Goal: Transaction & Acquisition: Download file/media

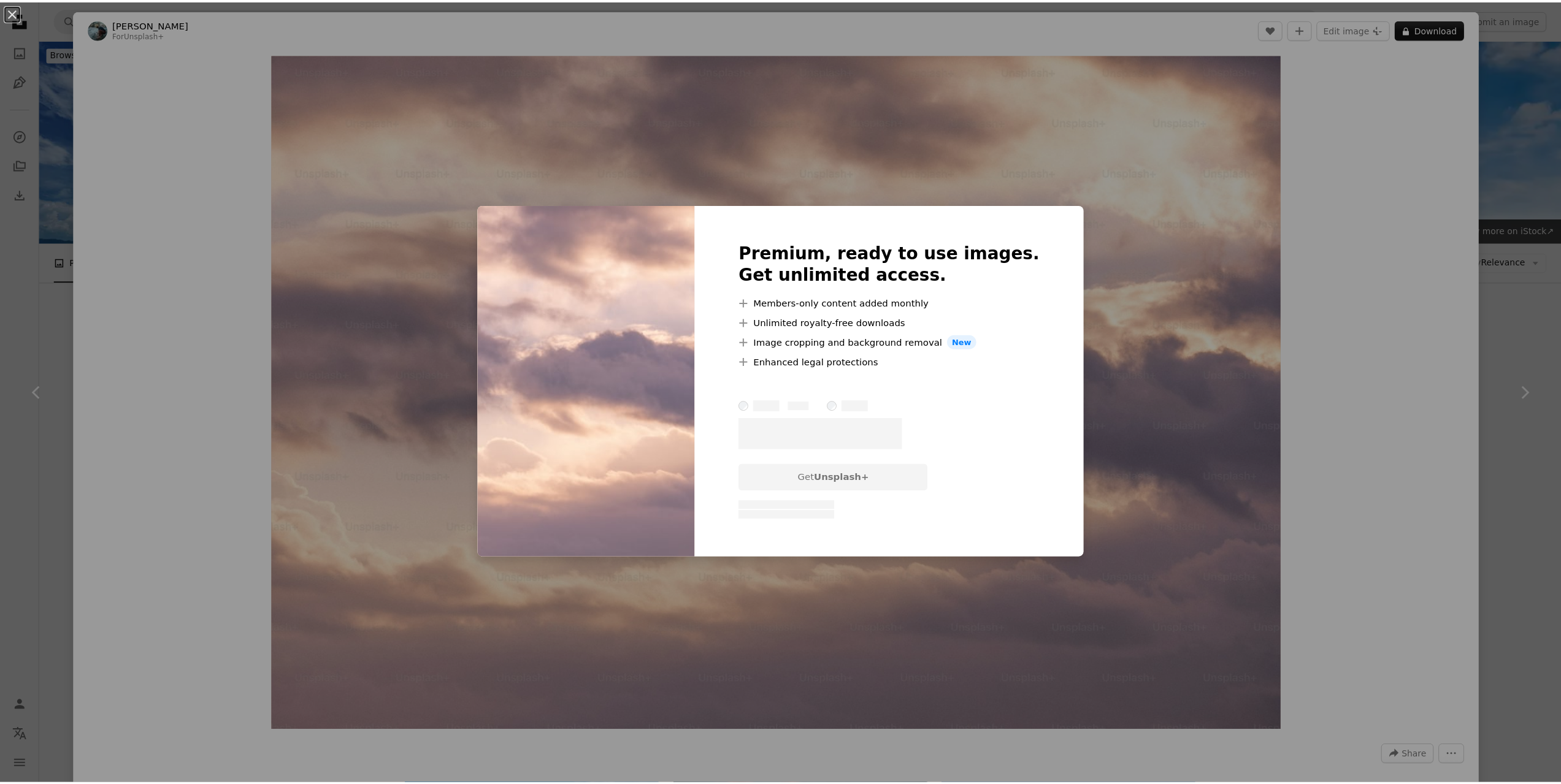
scroll to position [674, 0]
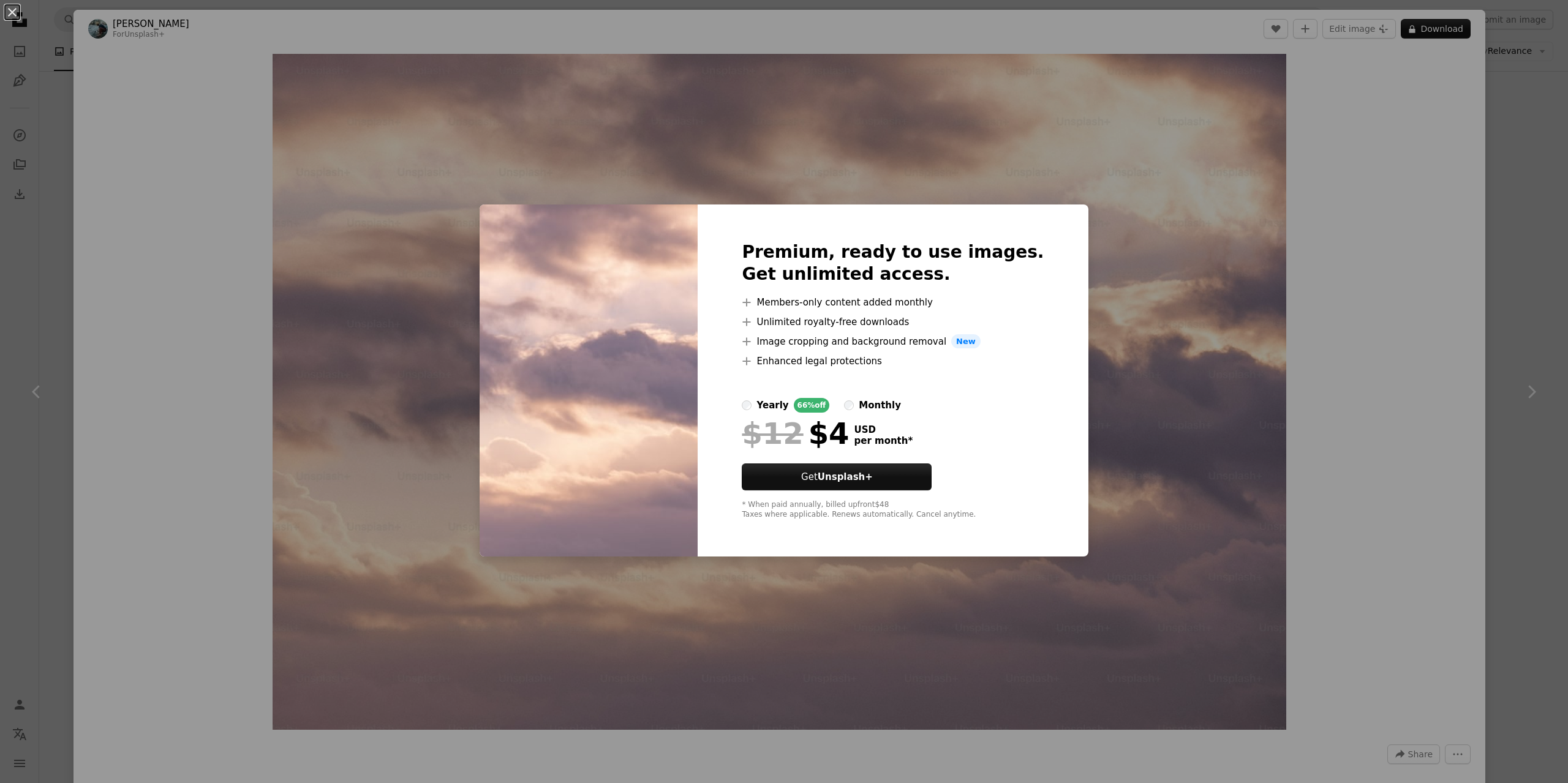
click at [1534, 300] on div "An X shape Premium, ready to use images. Get unlimited access. A plus sign Memb…" at bounding box center [784, 391] width 1568 height 783
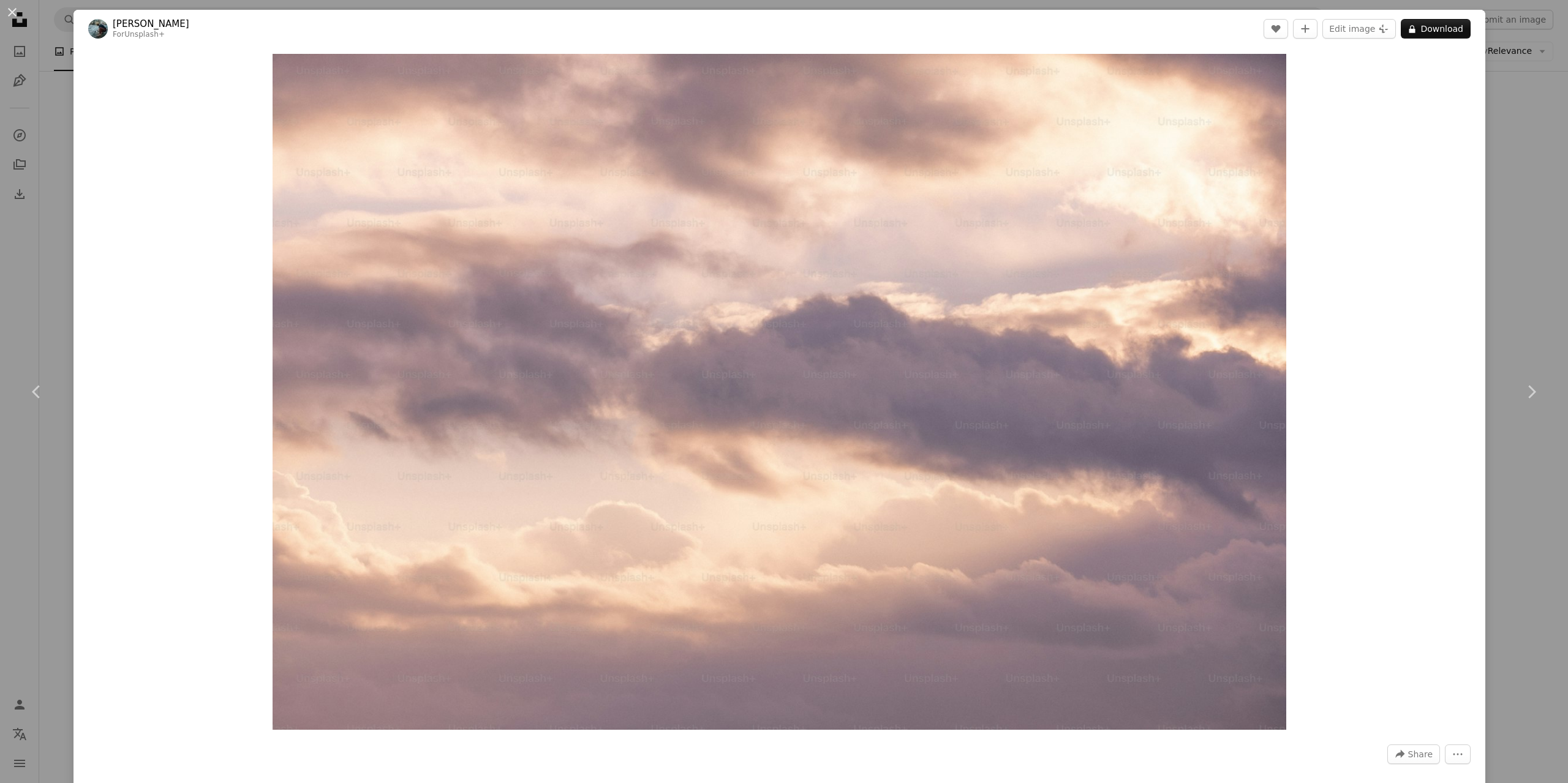
click at [1534, 296] on div "An X shape Chevron left Chevron right [PERSON_NAME] For Unsplash+ A heart A plu…" at bounding box center [784, 391] width 1568 height 783
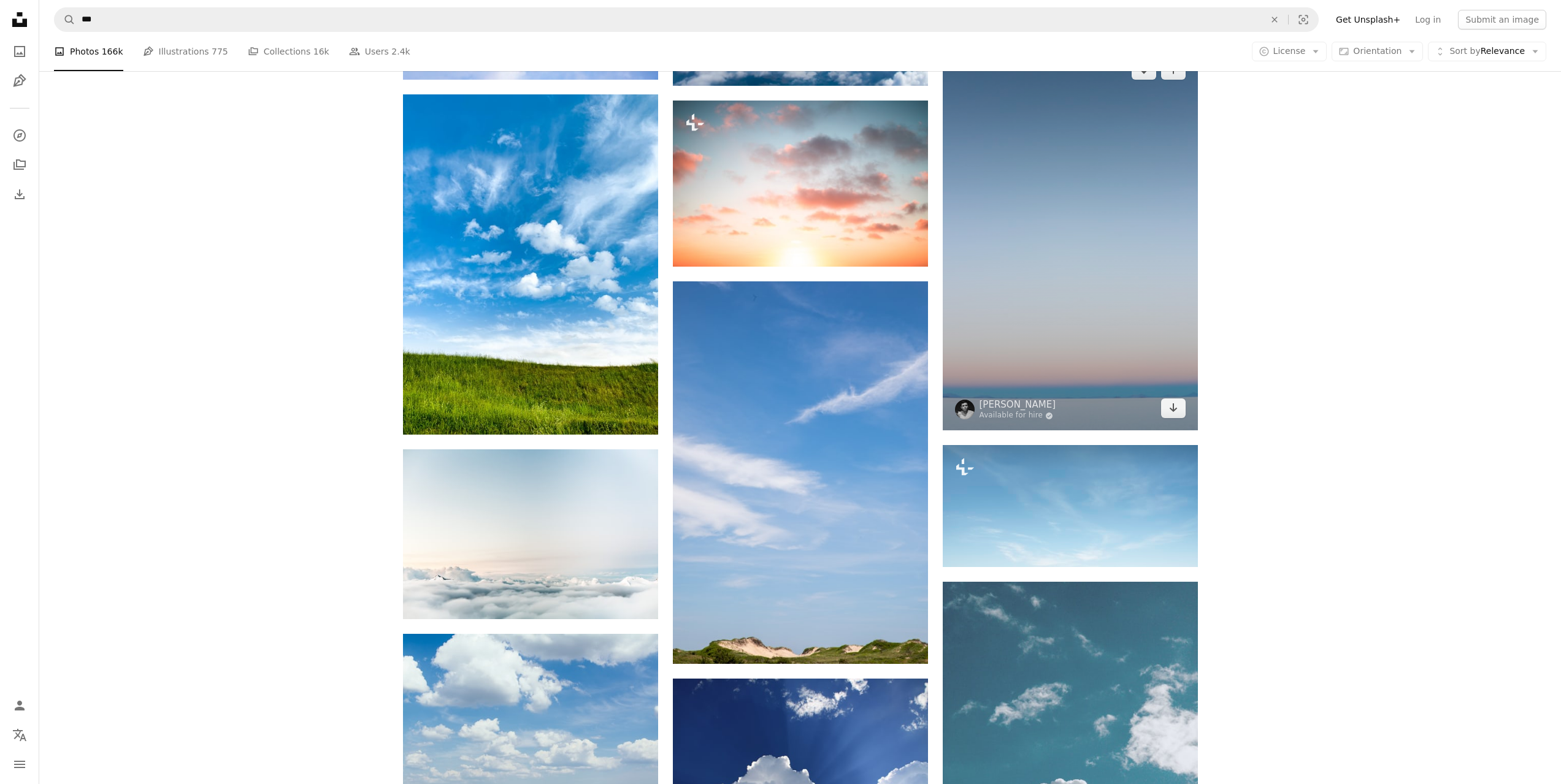
scroll to position [920, 0]
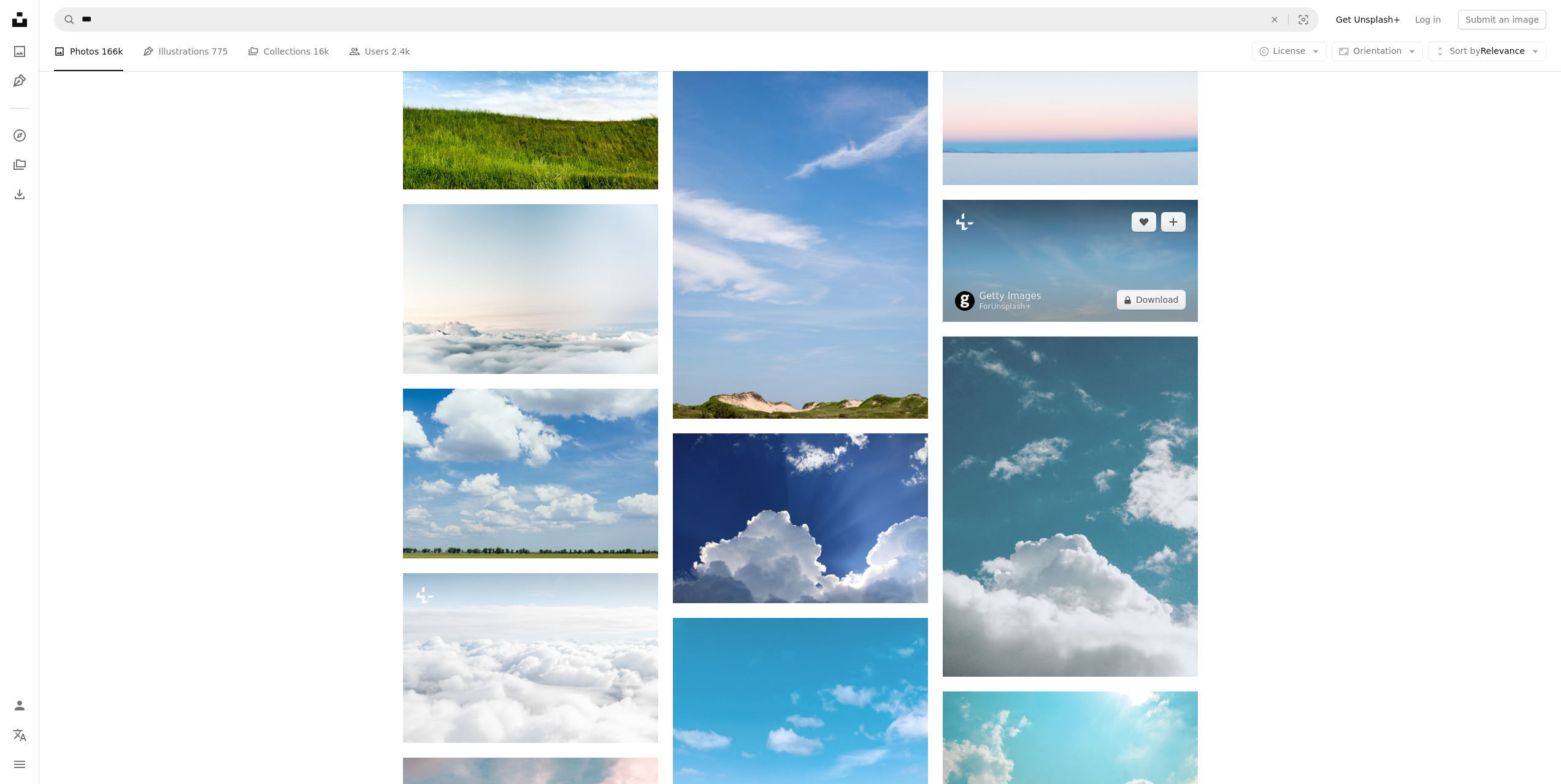
click at [1084, 280] on img at bounding box center [1070, 261] width 255 height 122
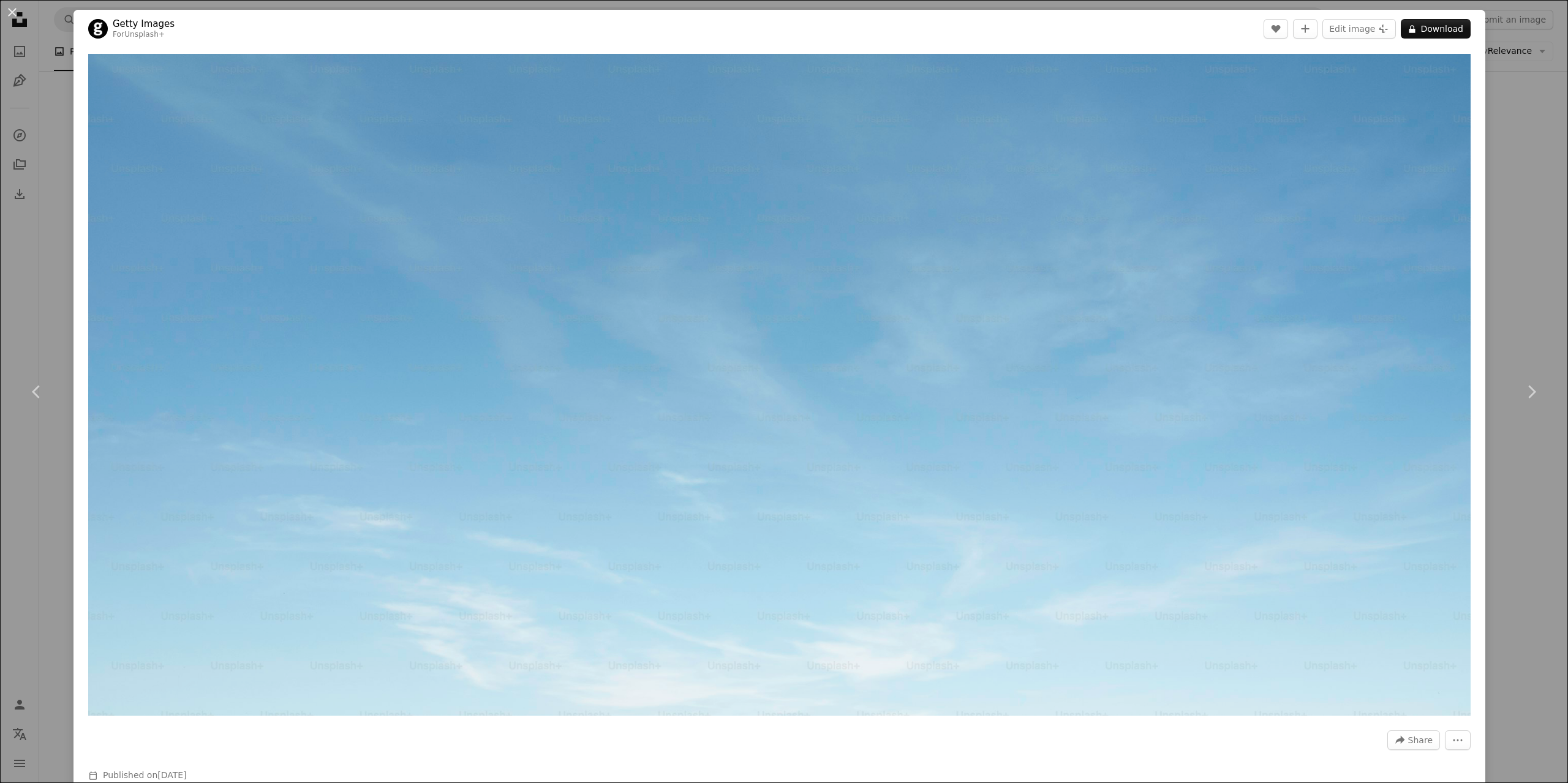
click at [1503, 206] on div "An X shape Chevron left Chevron right Getty Images For Unsplash+ A heart A plus…" at bounding box center [784, 391] width 1568 height 783
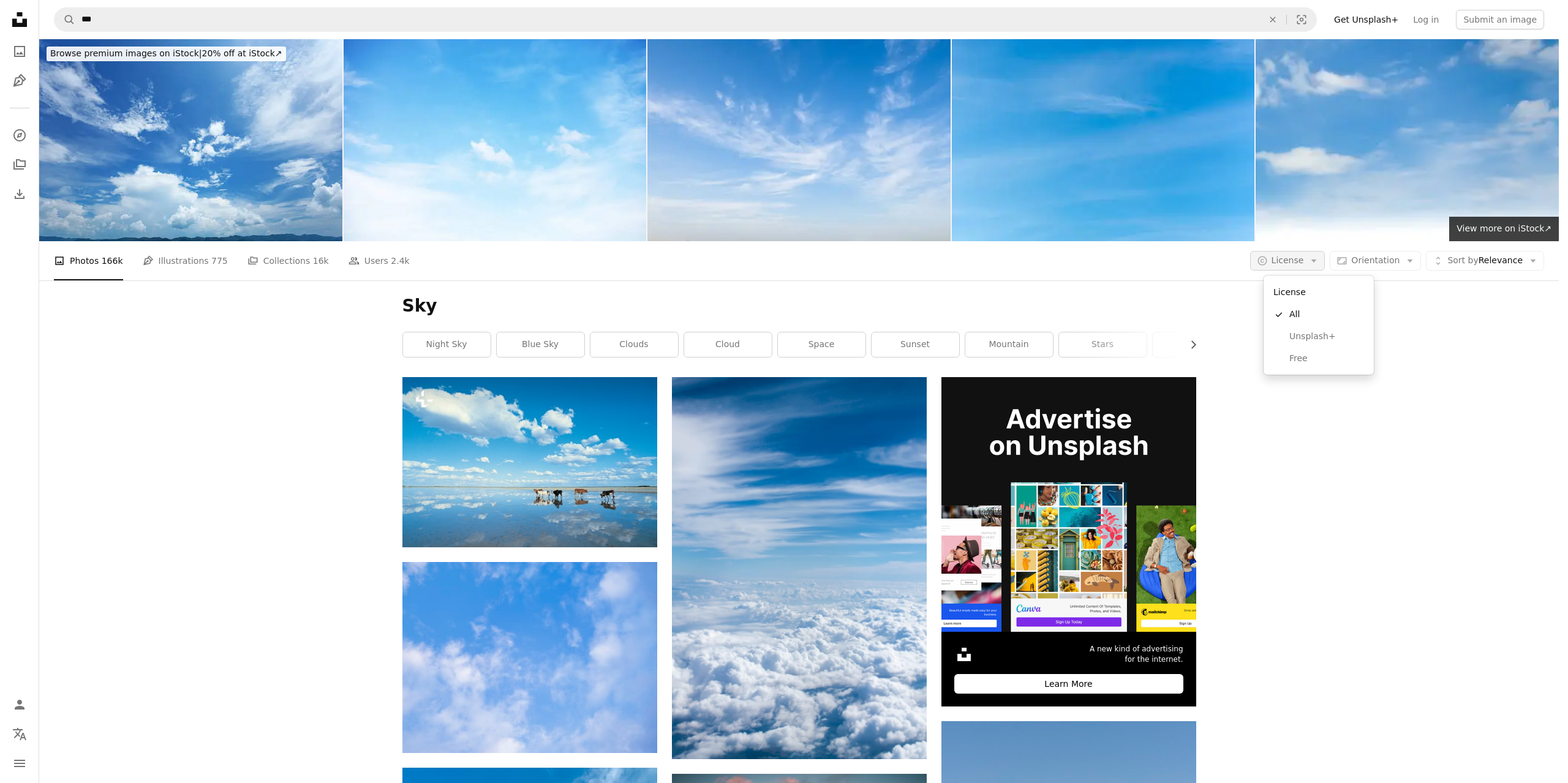
click at [1304, 263] on span "License" at bounding box center [1288, 261] width 32 height 10
click at [1311, 356] on span "Free" at bounding box center [1327, 359] width 75 height 12
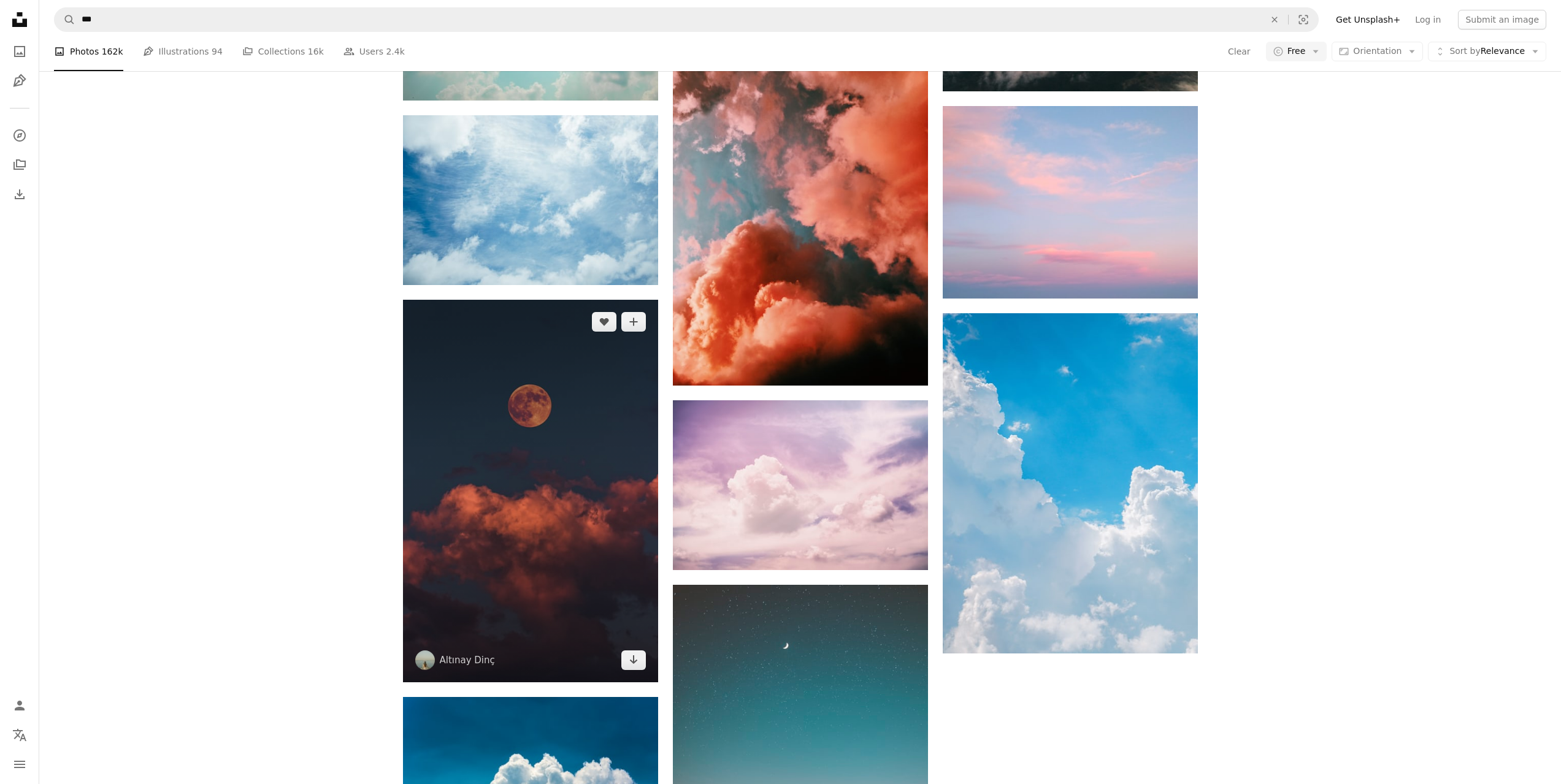
scroll to position [1717, 0]
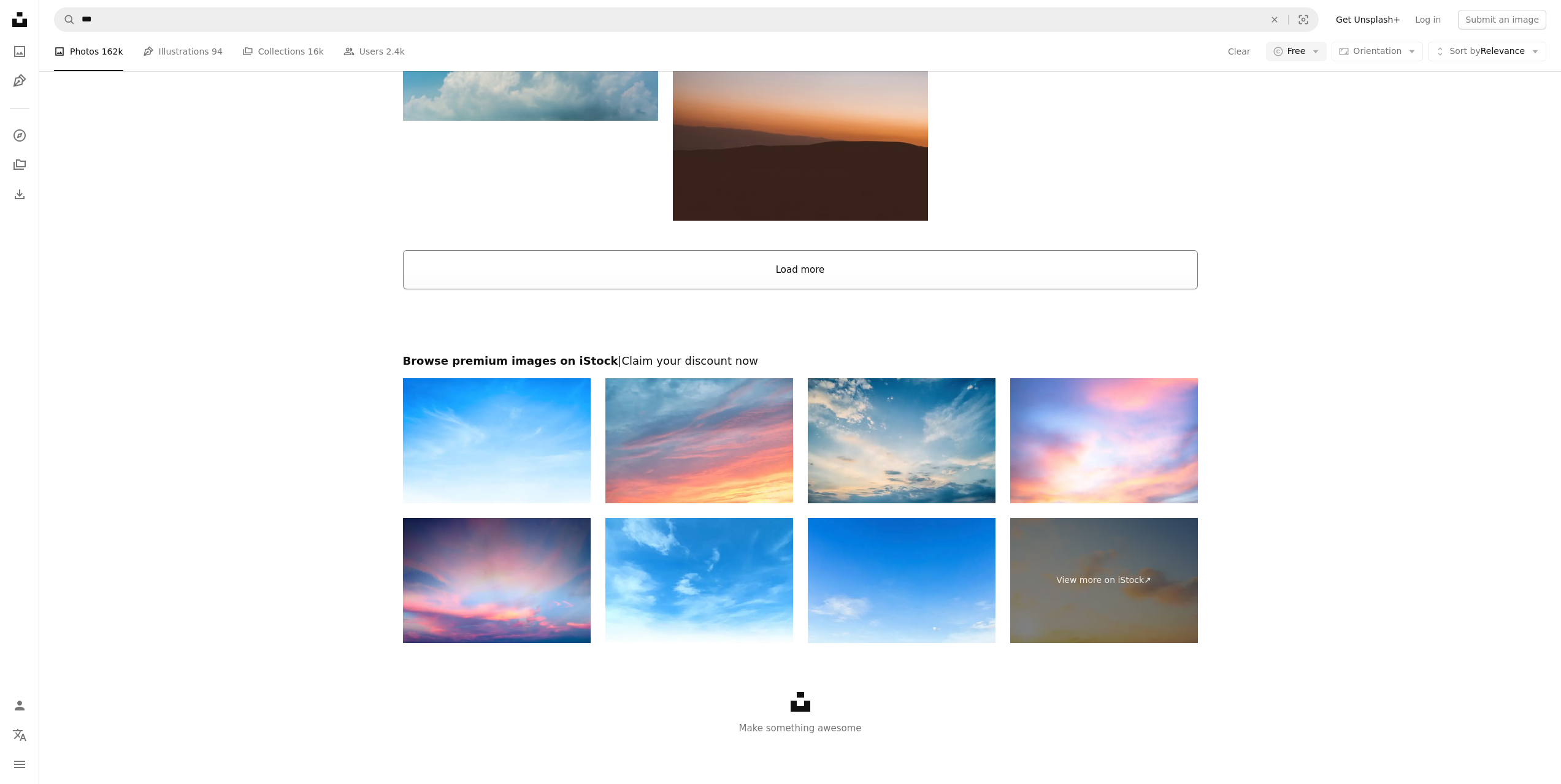
click at [831, 267] on button "Load more" at bounding box center [800, 270] width 795 height 40
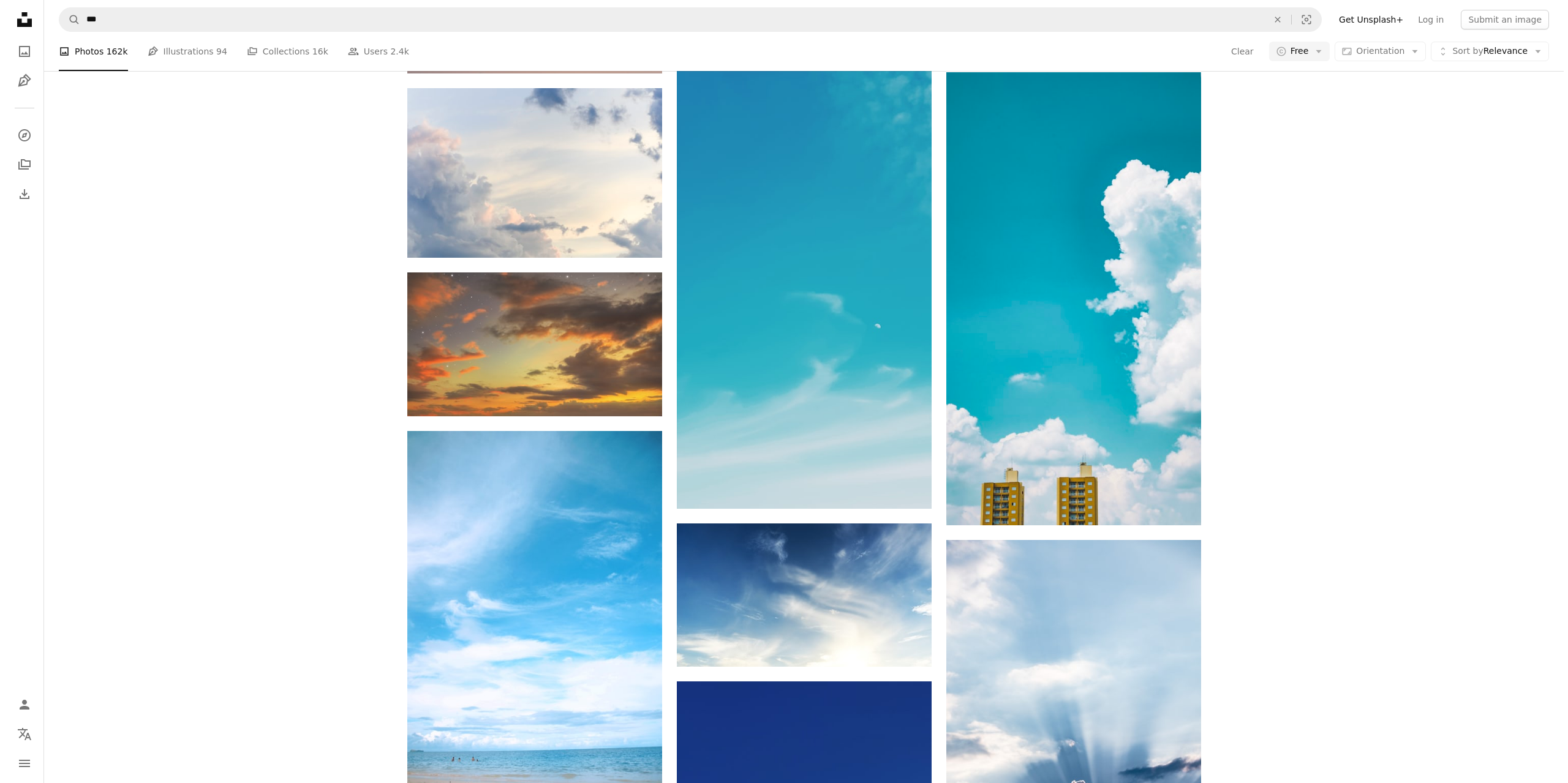
scroll to position [6933, 0]
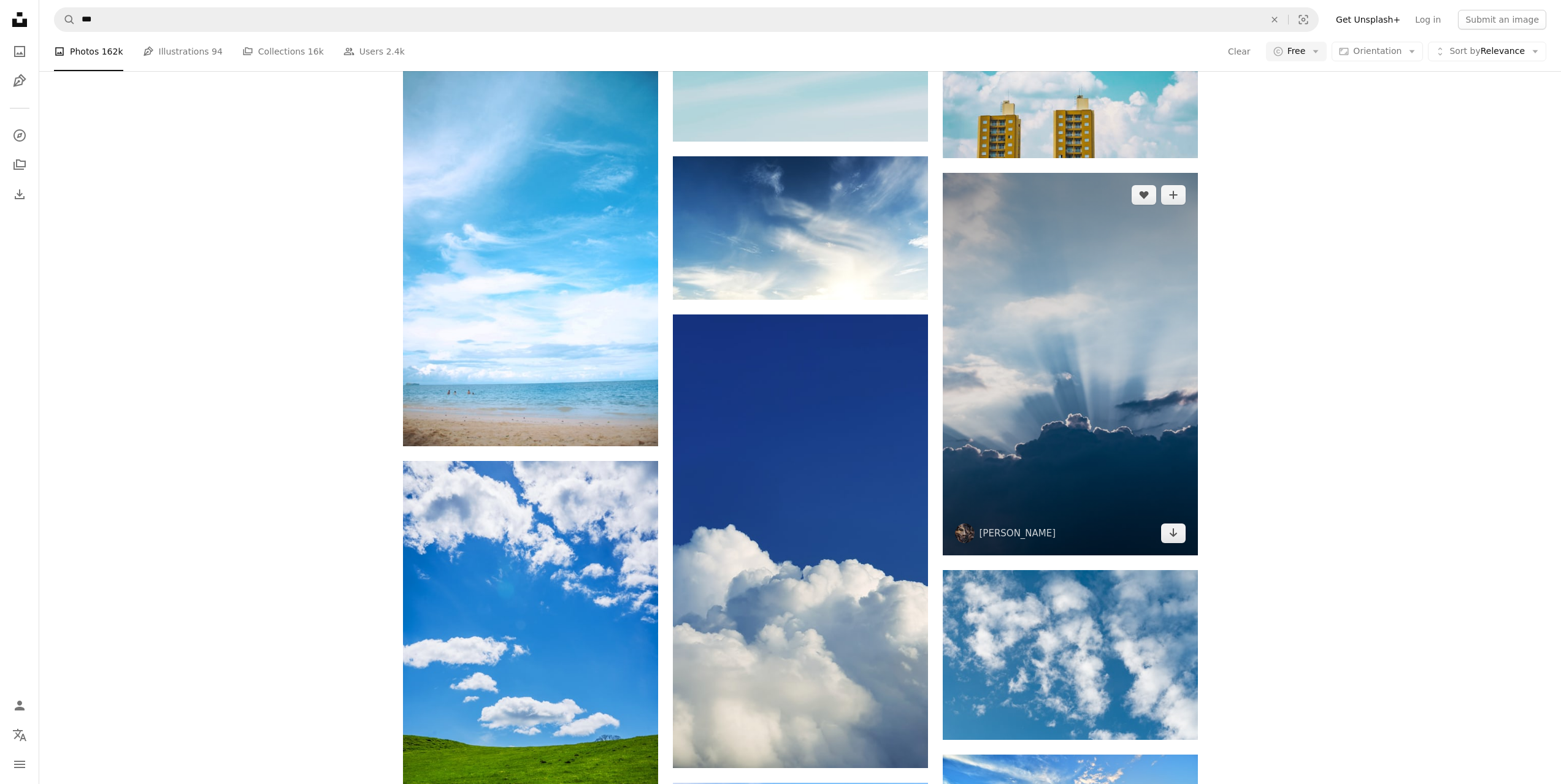
click at [1015, 307] on img at bounding box center [1070, 364] width 255 height 382
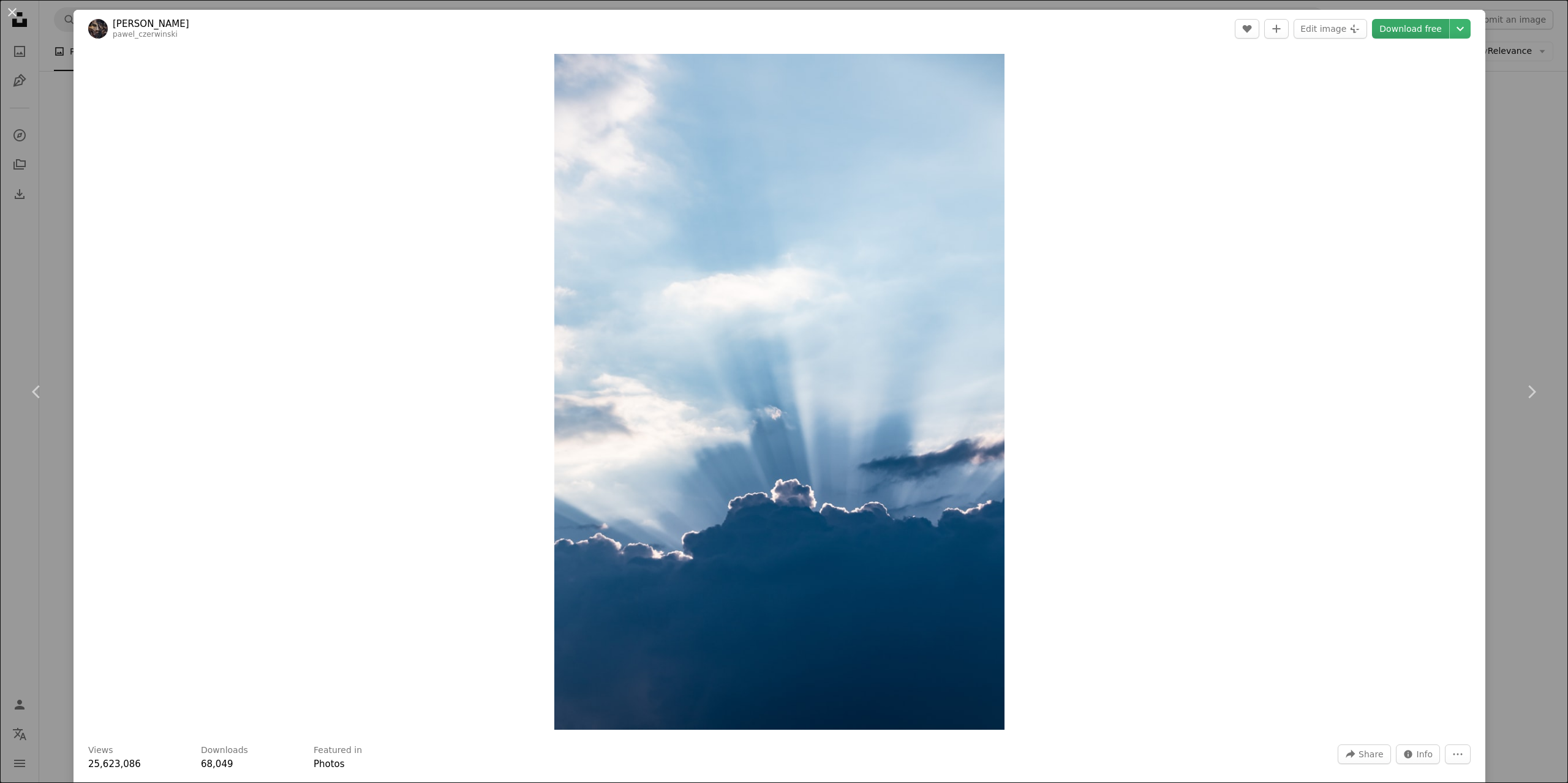
click at [1397, 34] on link "Download free" at bounding box center [1410, 29] width 77 height 20
